Goal: Information Seeking & Learning: Learn about a topic

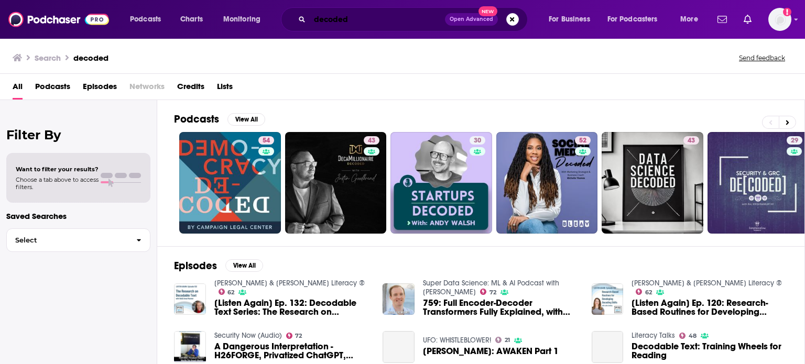
click at [378, 17] on input "decoded" at bounding box center [377, 19] width 135 height 17
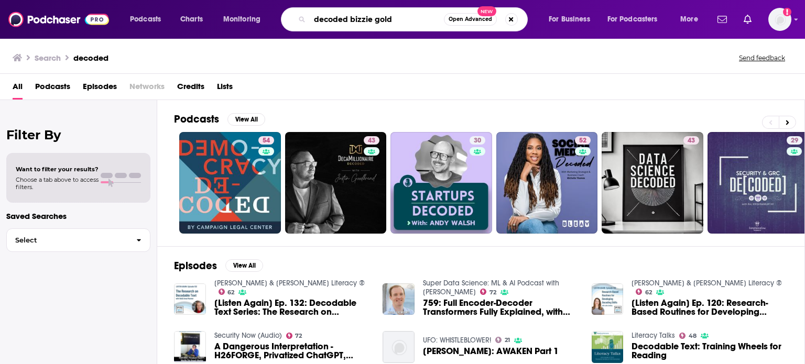
type input "decoded bizzie gold"
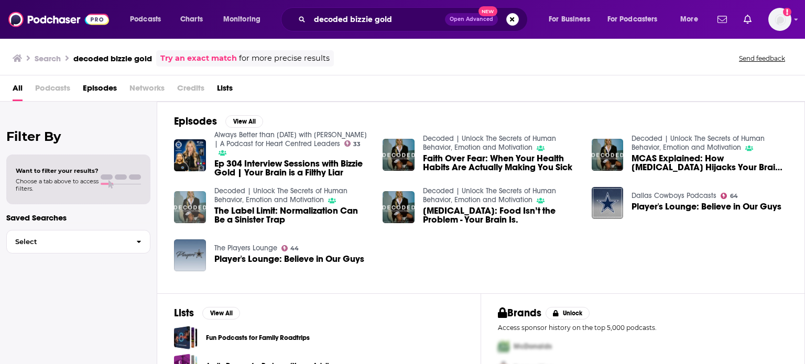
click at [188, 206] on img "The Label Limit: Normalization Can Be a Sinister Trap" at bounding box center [190, 207] width 32 height 32
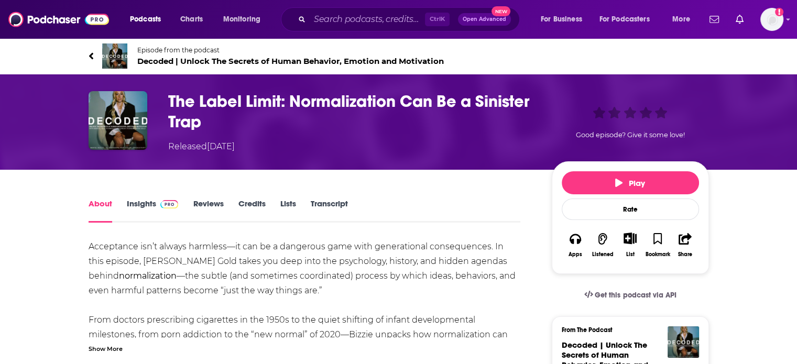
scroll to position [152, 0]
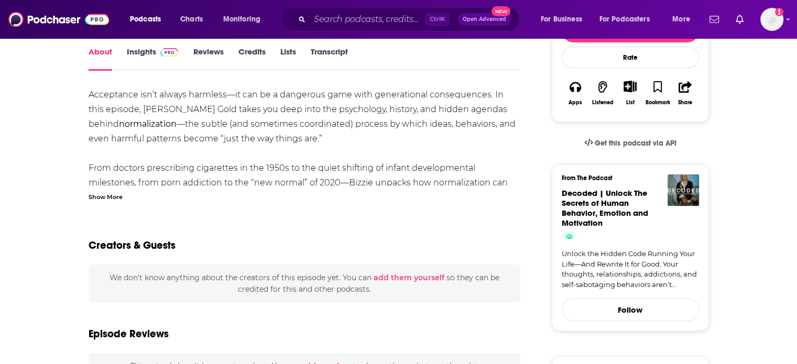
click at [148, 60] on link "Insights" at bounding box center [153, 59] width 52 height 24
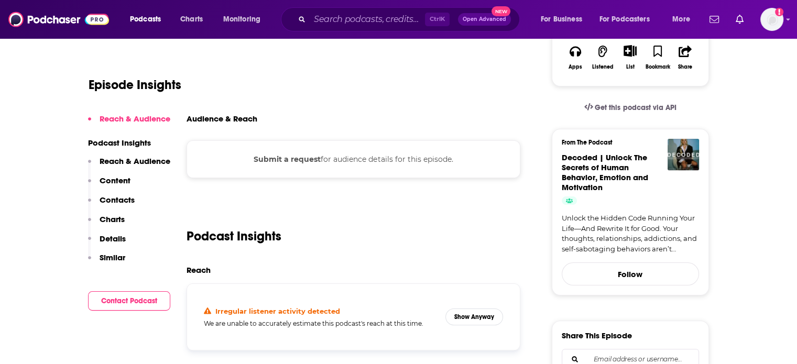
scroll to position [234, 0]
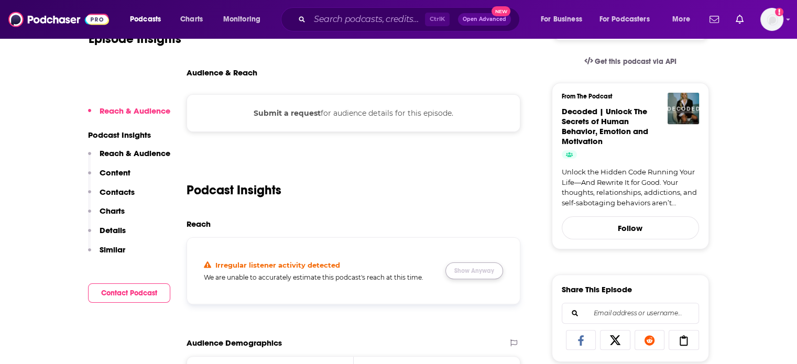
click at [464, 266] on button "Show Anyway" at bounding box center [474, 270] width 58 height 17
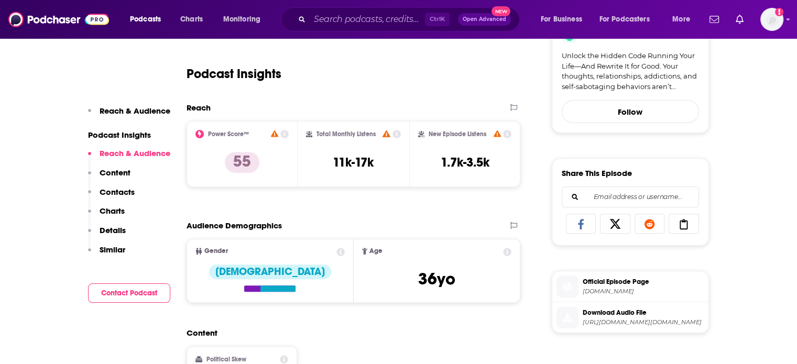
scroll to position [318, 0]
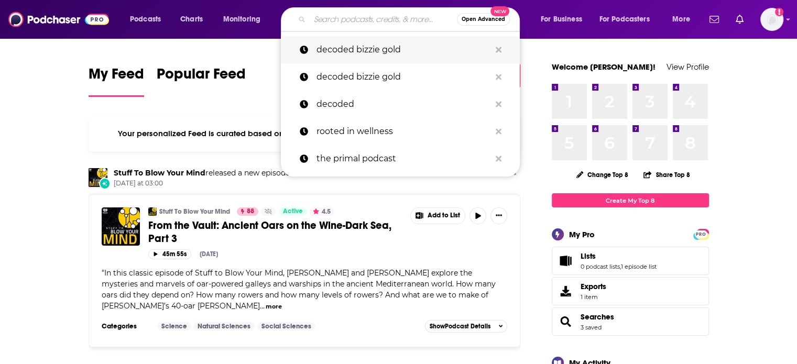
drag, startPoint x: 329, startPoint y: 24, endPoint x: 310, endPoint y: 58, distance: 39.2
click at [310, 58] on link "decoded bizzie gold" at bounding box center [400, 49] width 239 height 27
type input "decoded bizzie gold"
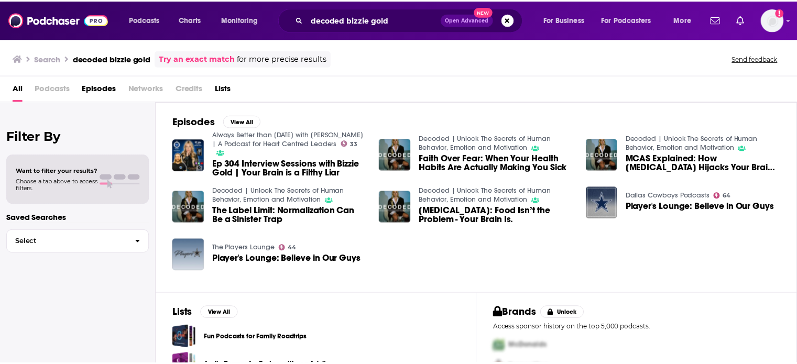
scroll to position [45, 0]
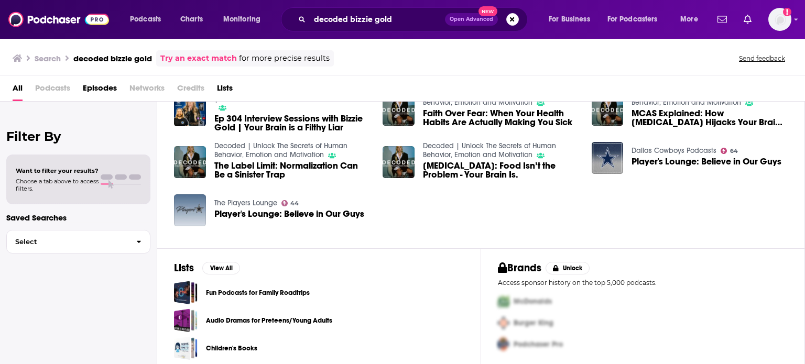
click at [290, 164] on span "The Label Limit: Normalization Can Be a Sinister Trap" at bounding box center [292, 170] width 156 height 18
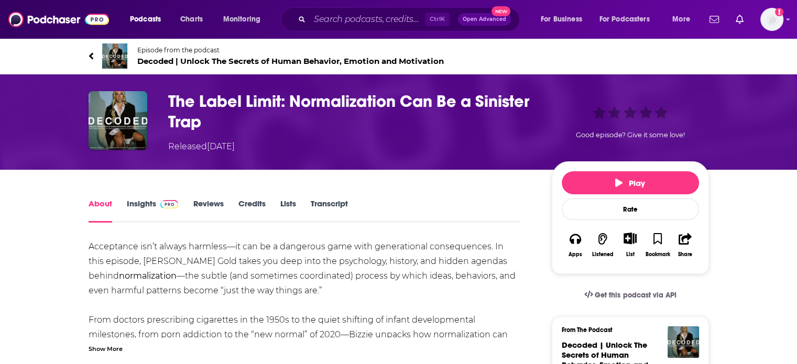
click at [176, 208] on img at bounding box center [169, 204] width 18 height 8
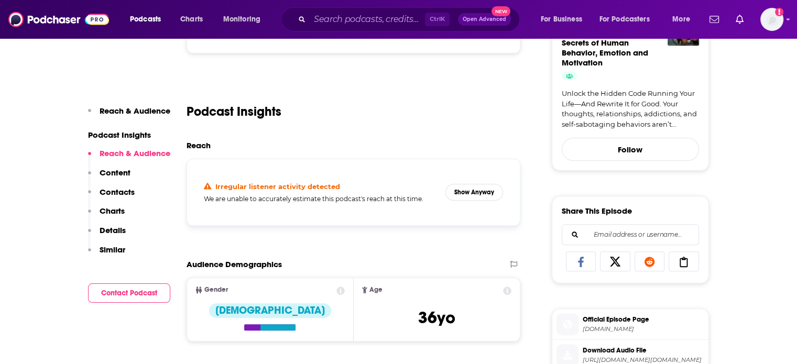
scroll to position [313, 0]
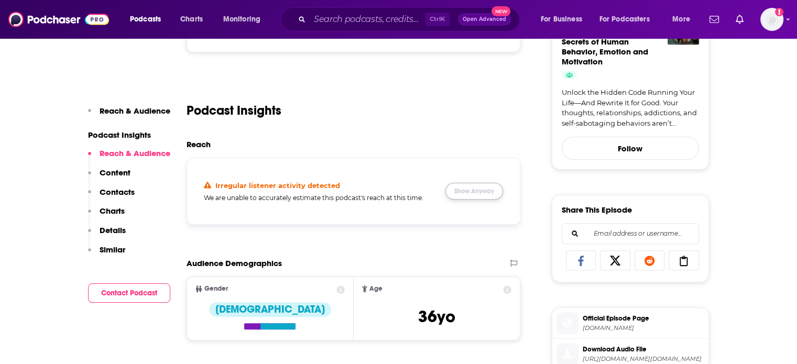
click at [470, 184] on button "Show Anyway" at bounding box center [474, 191] width 58 height 17
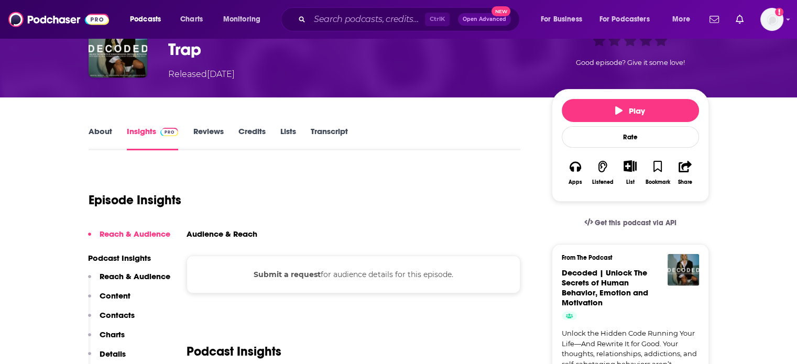
scroll to position [0, 0]
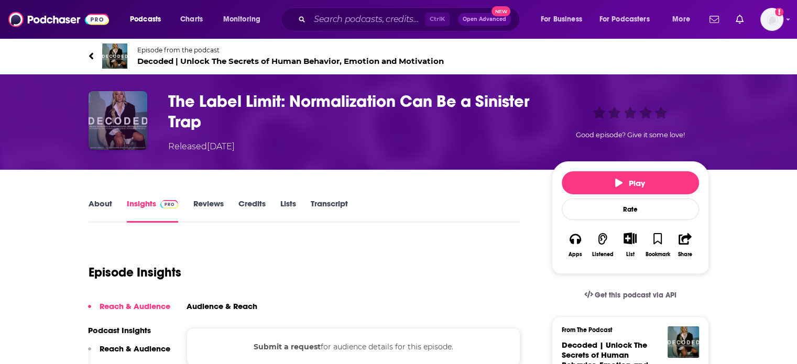
click at [123, 123] on img "The Label Limit: Normalization Can Be a Sinister Trap" at bounding box center [118, 120] width 59 height 59
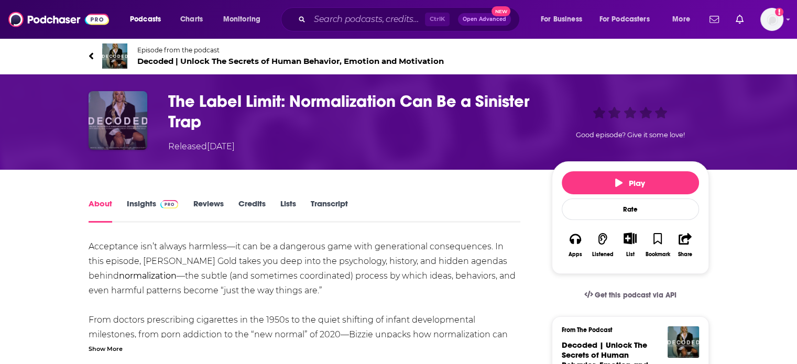
click at [123, 123] on img "The Label Limit: Normalization Can Be a Sinister Trap" at bounding box center [118, 120] width 59 height 59
click at [91, 56] on icon at bounding box center [91, 55] width 4 height 7
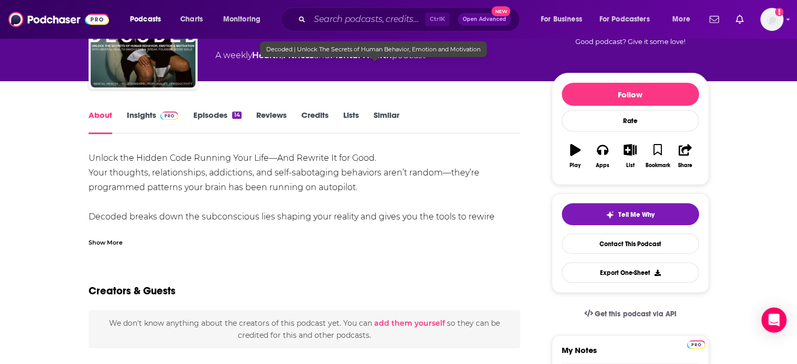
scroll to position [94, 0]
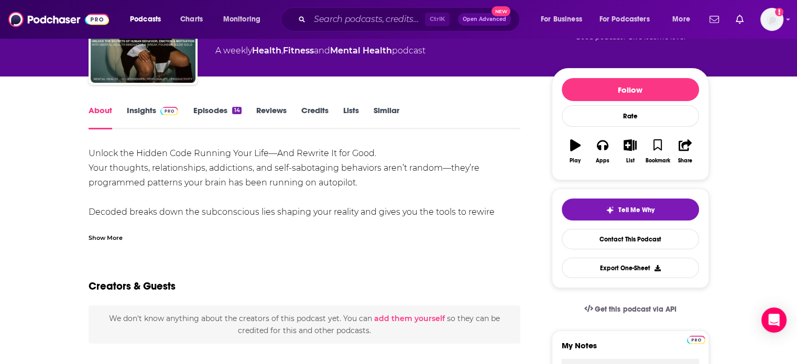
click at [153, 109] on link "Insights" at bounding box center [153, 117] width 52 height 24
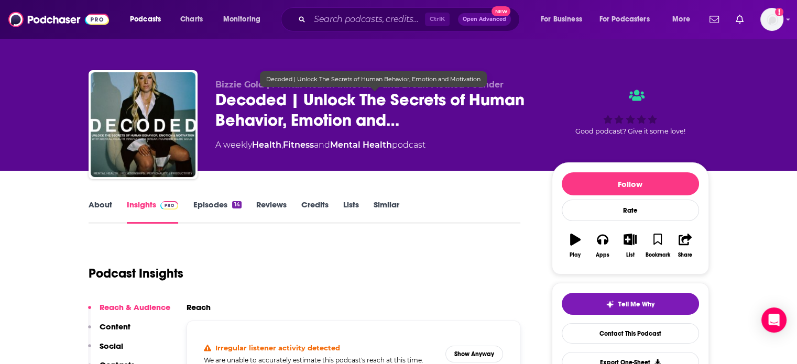
scroll to position [182, 0]
